Goal: Transaction & Acquisition: Purchase product/service

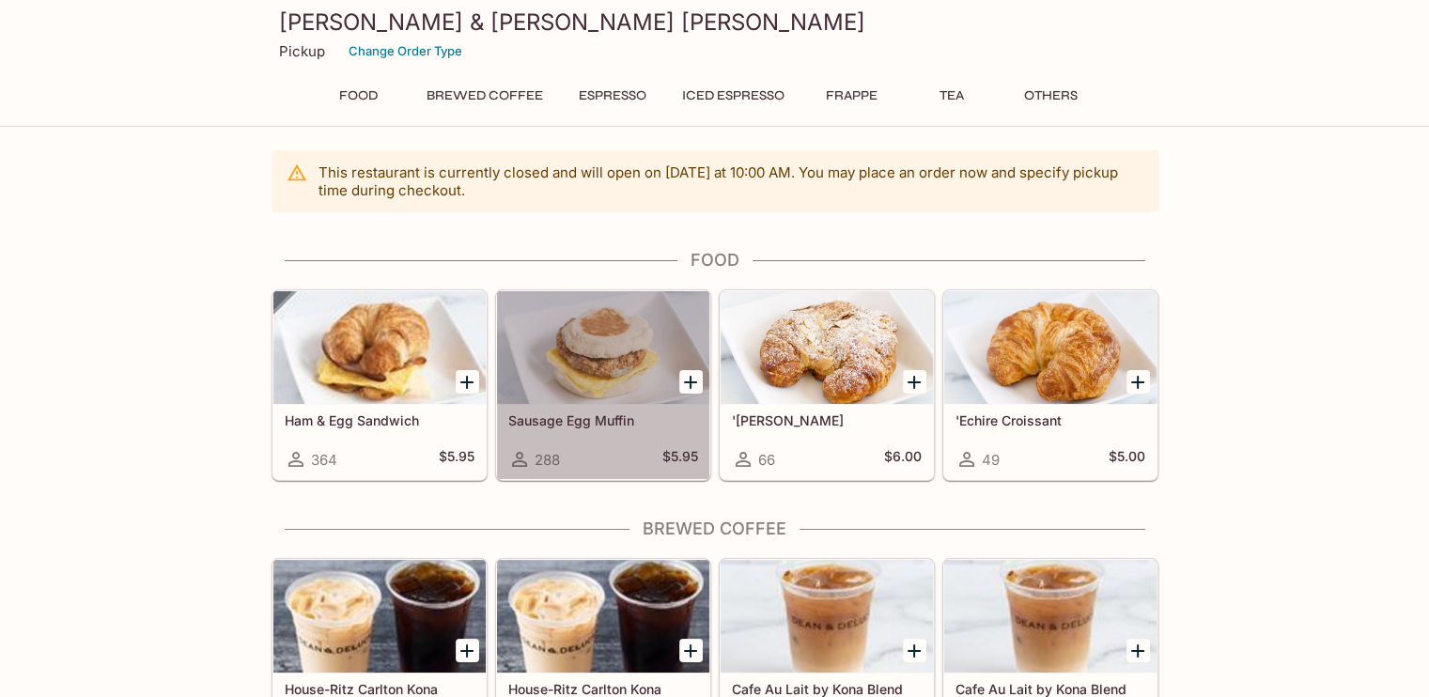
click at [596, 361] on div at bounding box center [603, 347] width 212 height 113
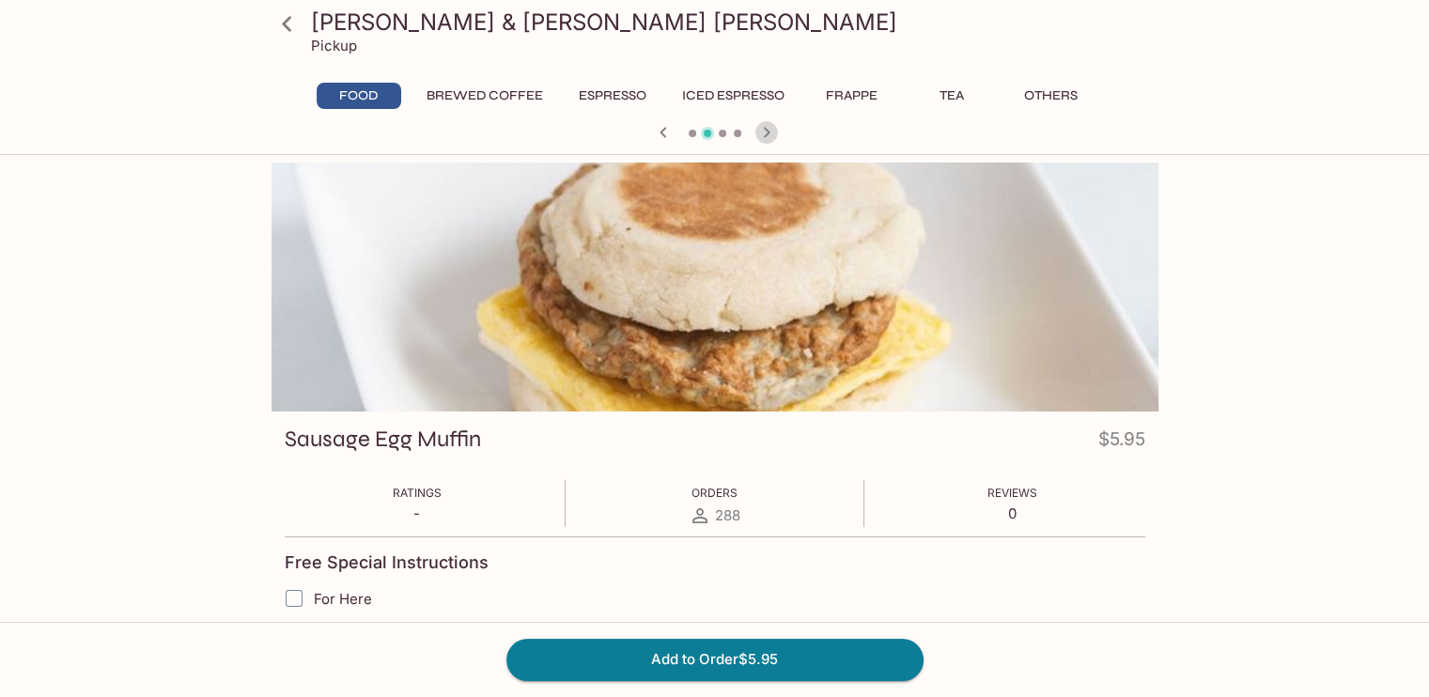
click at [767, 134] on icon "button" at bounding box center [766, 132] width 23 height 23
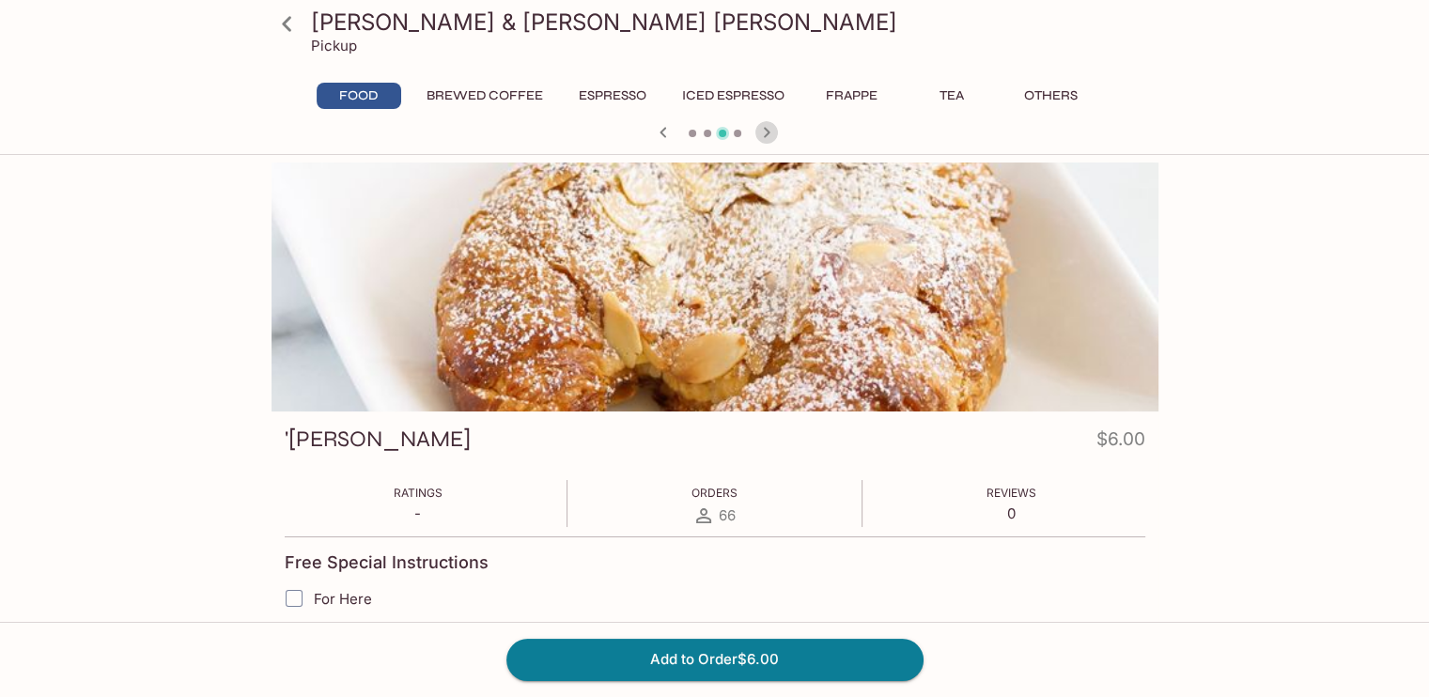
click at [767, 134] on icon "button" at bounding box center [766, 132] width 23 height 23
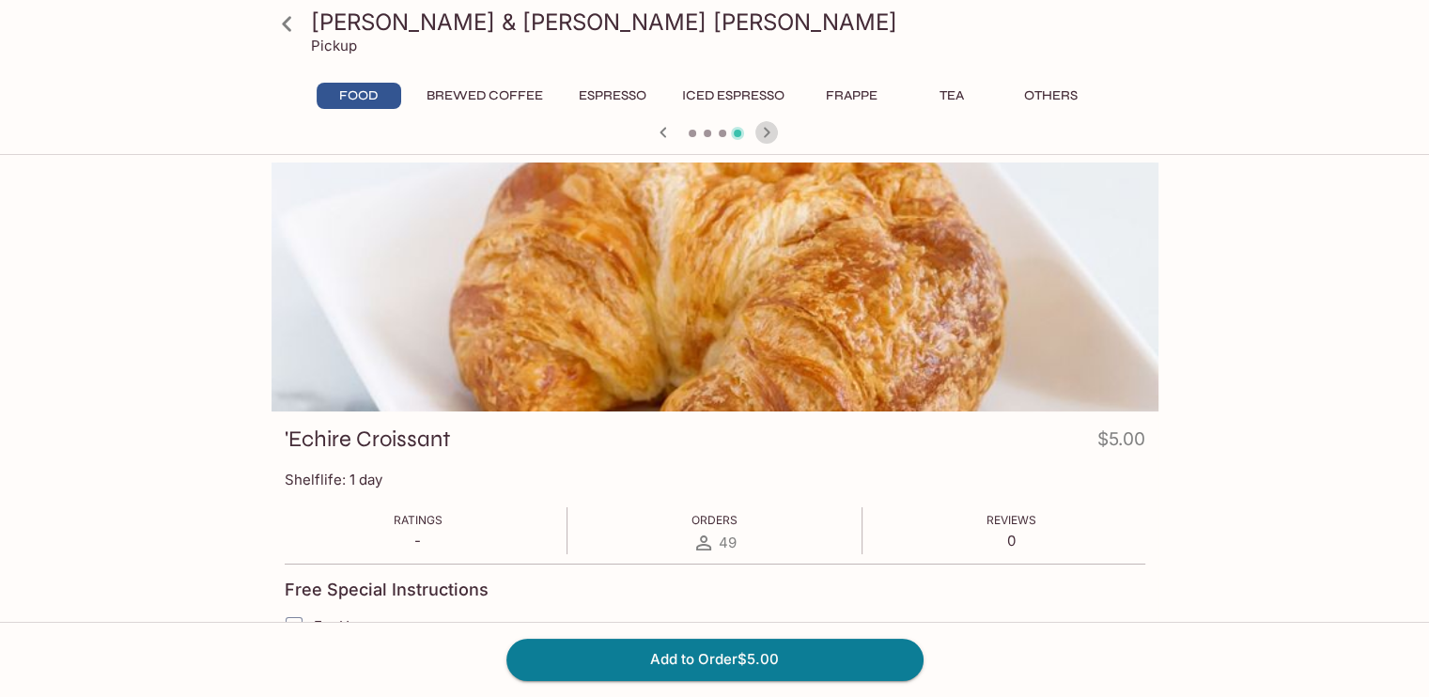
click at [767, 134] on icon "button" at bounding box center [766, 132] width 23 height 23
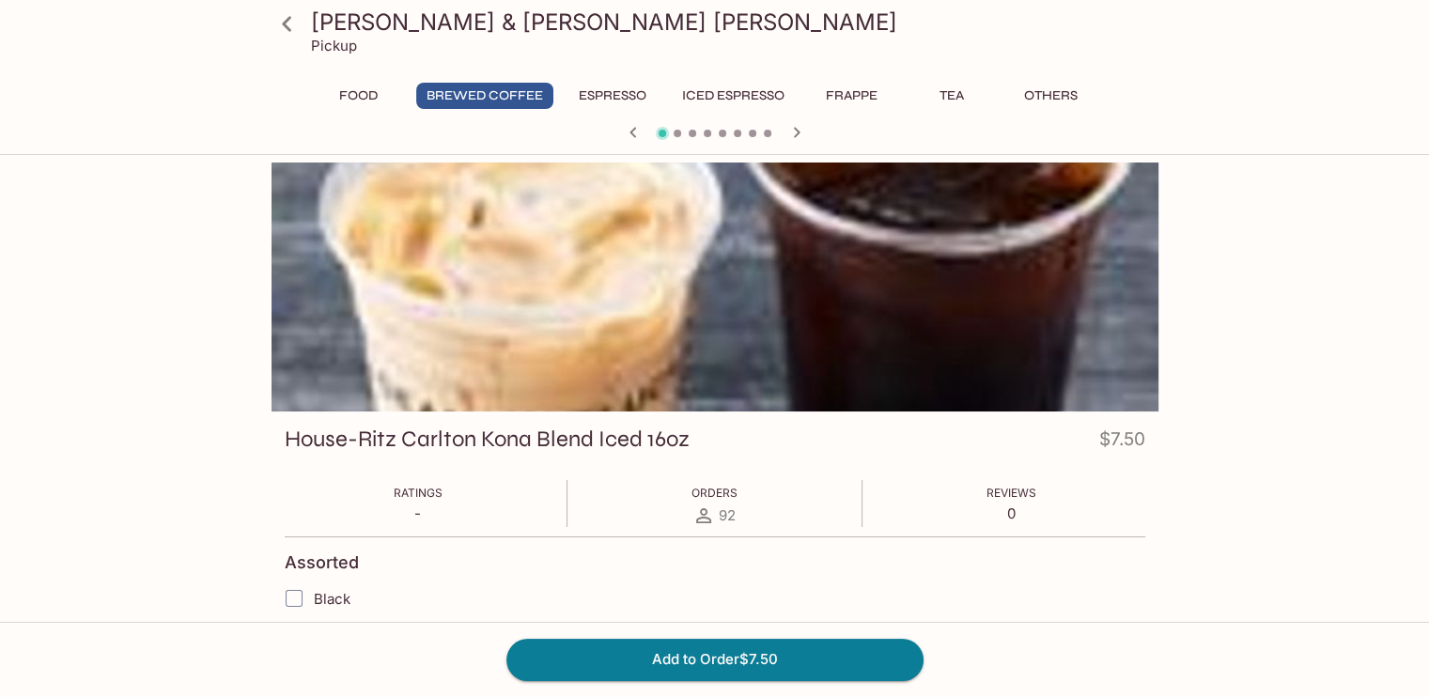
click at [767, 134] on span at bounding box center [768, 134] width 8 height 8
click at [789, 133] on icon "button" at bounding box center [796, 132] width 23 height 23
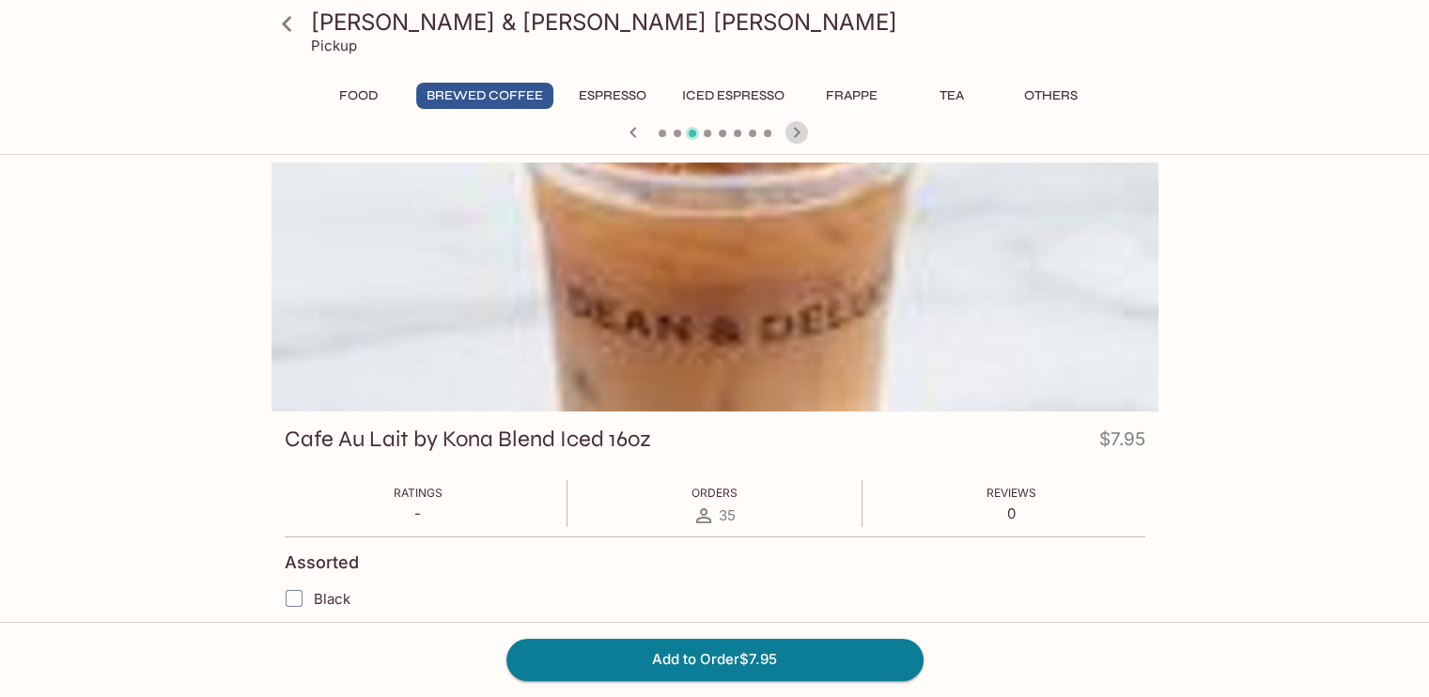
click at [789, 133] on icon "button" at bounding box center [796, 132] width 23 height 23
click at [377, 18] on h3 "[PERSON_NAME] & [PERSON_NAME] [PERSON_NAME]" at bounding box center [731, 22] width 840 height 29
